Goal: Task Accomplishment & Management: Use online tool/utility

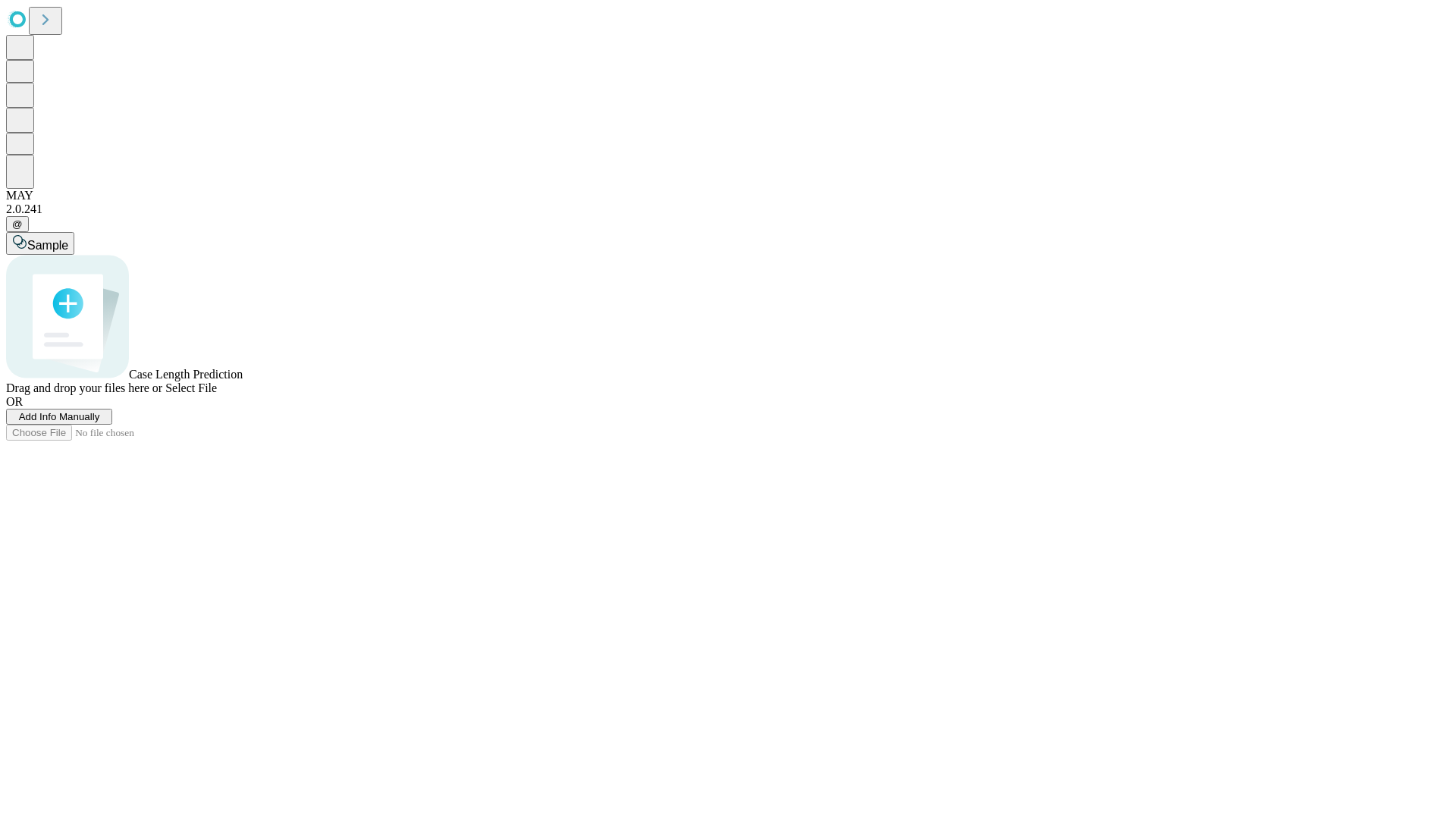
click at [100, 423] on span "Add Info Manually" at bounding box center [60, 416] width 81 height 11
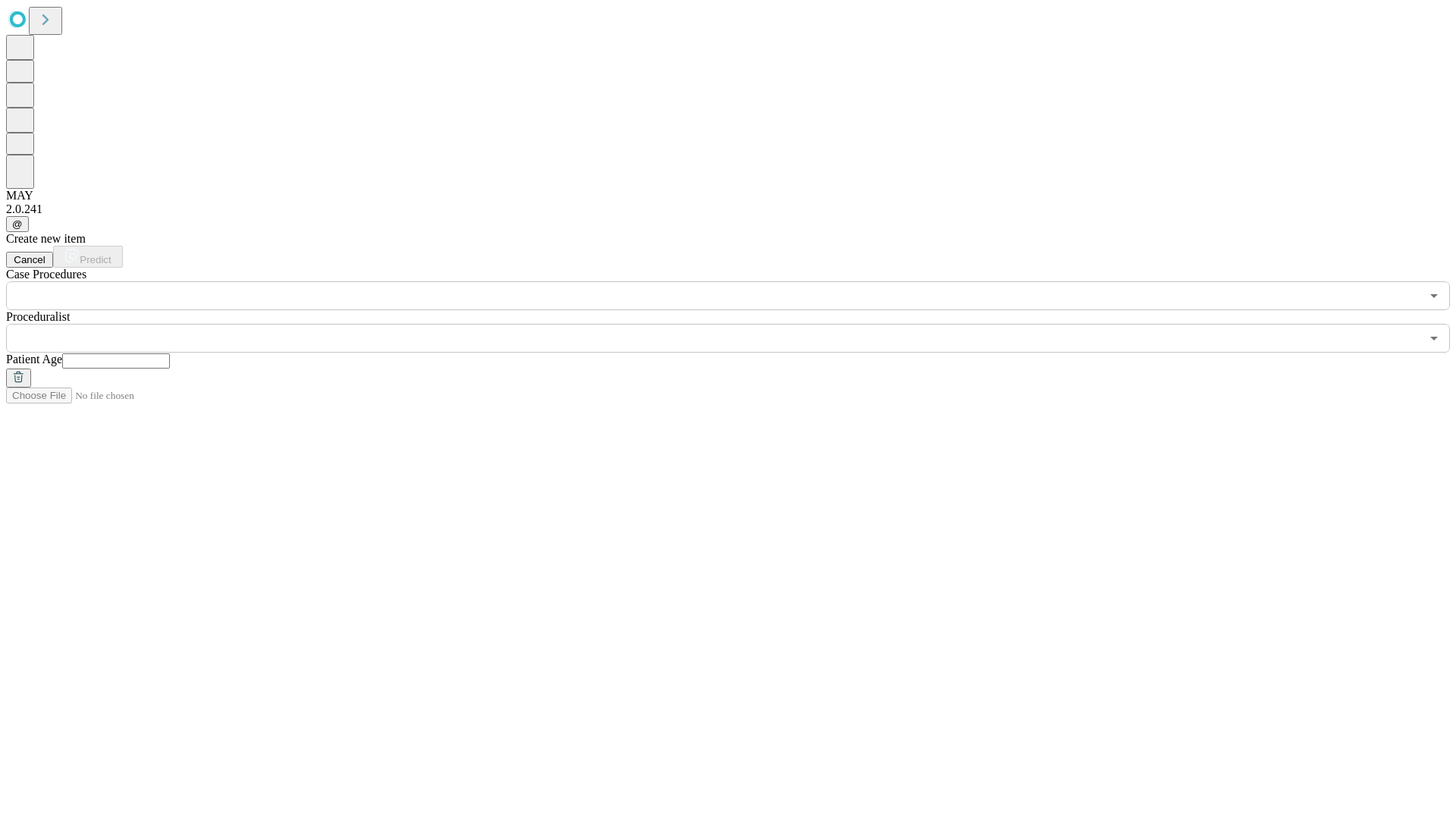
click at [170, 353] on input "text" at bounding box center [116, 360] width 108 height 15
type input "**"
click at [738, 324] on input "text" at bounding box center [713, 338] width 1414 height 29
